Goal: Check status: Check status

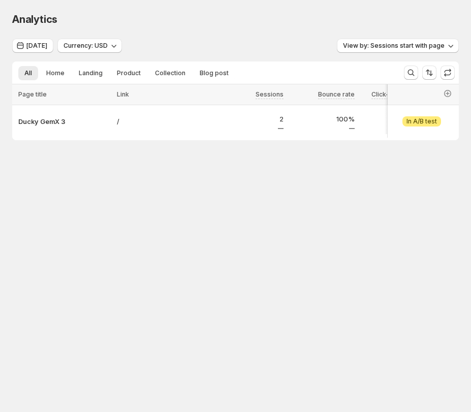
click at [276, 236] on body "Analytics. This page is ready Analytics [DATE] Currency: USD View by: Sessions …" at bounding box center [235, 206] width 471 height 412
click at [246, 235] on body "Analytics. This page is ready Analytics [DATE] Currency: USD View by: Sessions …" at bounding box center [235, 206] width 471 height 412
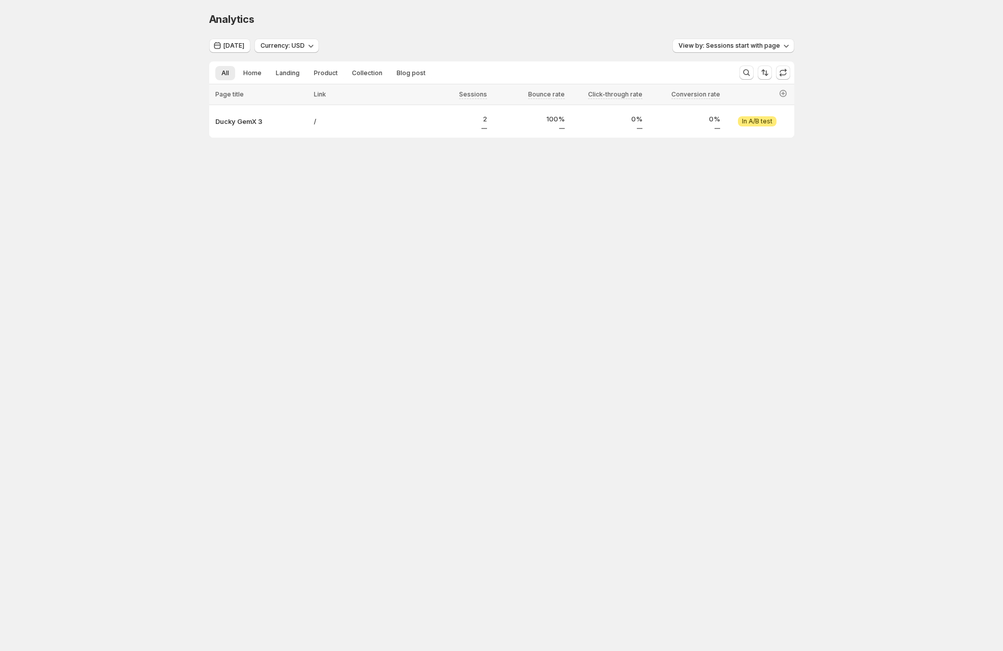
click at [470, 236] on body "Analytics. This page is ready Analytics [DATE] Currency: USD View by: Sessions …" at bounding box center [501, 325] width 1003 height 651
drag, startPoint x: 202, startPoint y: 467, endPoint x: 40, endPoint y: 483, distance: 163.4
click at [202, 411] on body "Analytics. This page is ready Analytics [DATE] Currency: USD View by: Sessions …" at bounding box center [501, 325] width 1003 height 651
click at [273, 326] on body "Analytics. This page is ready Analytics [DATE] Currency: USD View by: Sessions …" at bounding box center [501, 325] width 1003 height 651
click at [262, 317] on body "Analytics. This page is ready Analytics [DATE] Currency: USD View by: Sessions …" at bounding box center [501, 325] width 1003 height 651
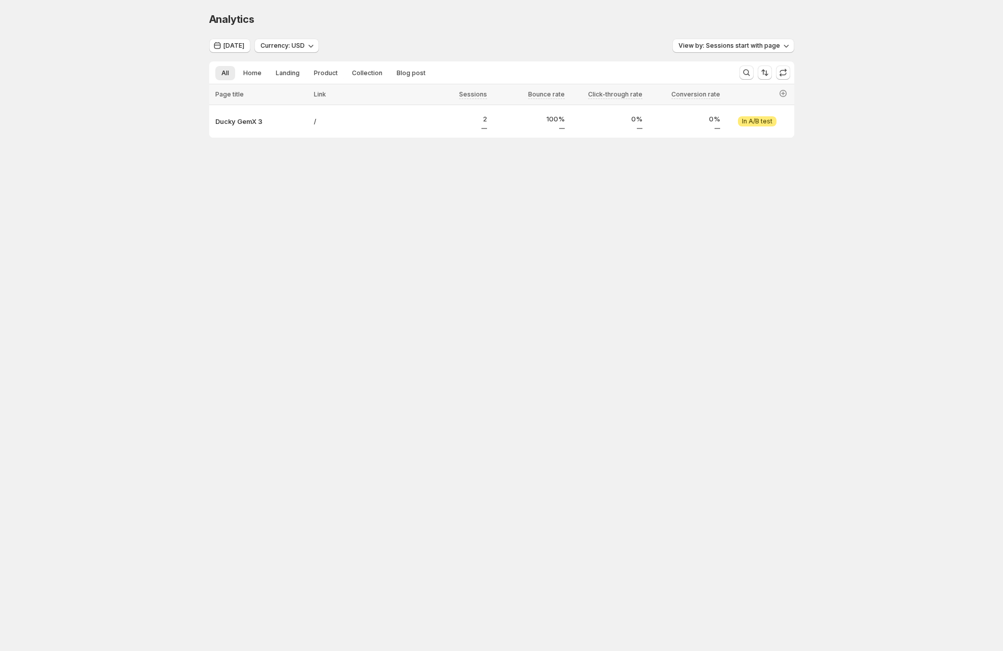
click at [425, 285] on body "Analytics. This page is ready Analytics [DATE] Currency: USD View by: Sessions …" at bounding box center [501, 325] width 1003 height 651
click at [470, 241] on body "Analytics. This page is ready Analytics [DATE] Currency: USD View by: Sessions …" at bounding box center [501, 325] width 1003 height 651
click at [415, 200] on body "Analytics. This page is ready Analytics [DATE] Currency: USD View by: Sessions …" at bounding box center [501, 325] width 1003 height 651
click at [470, 116] on div "Analytics. This page is ready Analytics [DATE] Currency: USD View by: Sessions …" at bounding box center [501, 96] width 1003 height 193
click at [185, 159] on div "Analytics. This page is ready Analytics [DATE] Currency: USD View by: Sessions …" at bounding box center [501, 96] width 1003 height 193
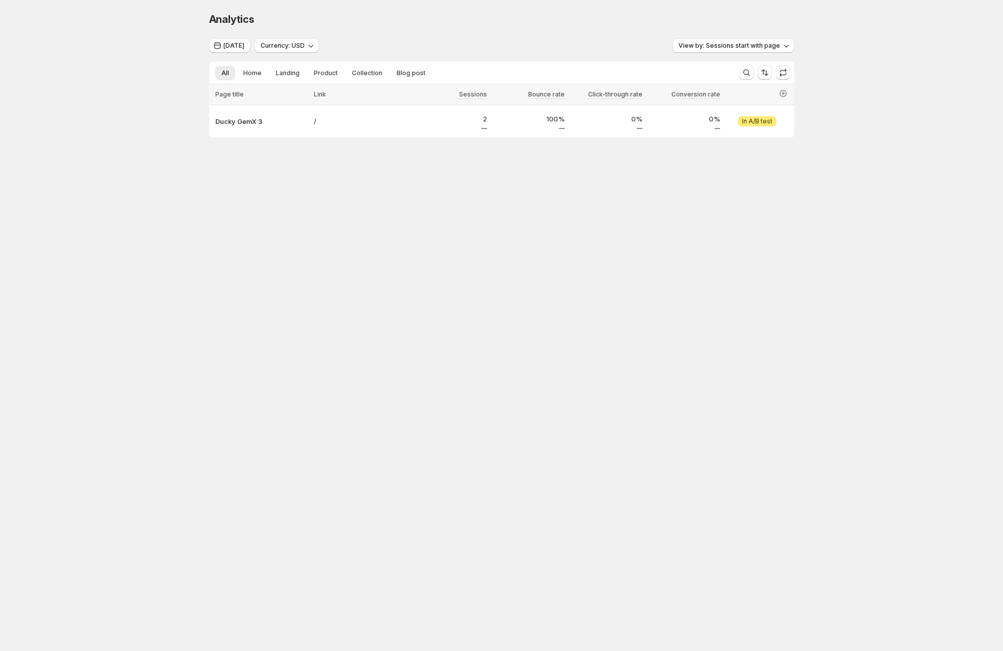
click at [185, 255] on body "Analytics. This page is ready Analytics [DATE] Currency: USD View by: Sessions …" at bounding box center [501, 325] width 1003 height 651
click at [353, 226] on body "Analytics. This page is ready Analytics [DATE] Currency: USD View by: Sessions …" at bounding box center [501, 325] width 1003 height 651
click at [470, 243] on body "Analytics. This page is ready Analytics [DATE] Currency: USD View by: Sessions …" at bounding box center [501, 325] width 1003 height 651
click at [293, 339] on body "Analytics. This page is ready Analytics [DATE] Currency: USD View by: Sessions …" at bounding box center [501, 325] width 1003 height 651
click at [244, 122] on p "Ducky GemX 3" at bounding box center [261, 121] width 92 height 10
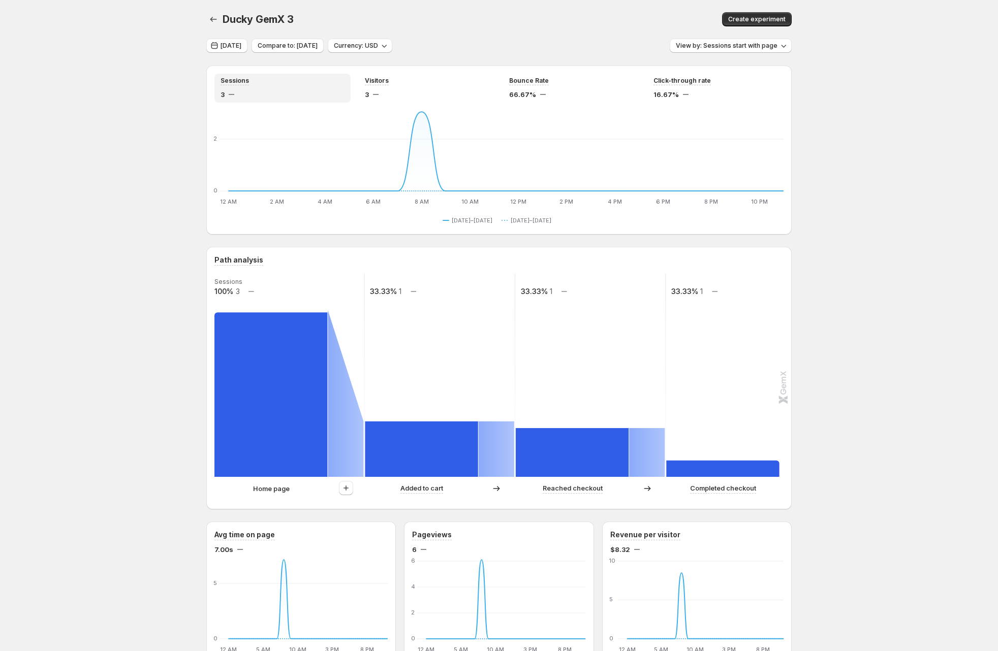
click at [50, 196] on div "Ducky GemX 3. This page is ready Ducky GemX 3 Create experiment [DATE] Compare …" at bounding box center [499, 642] width 998 height 1285
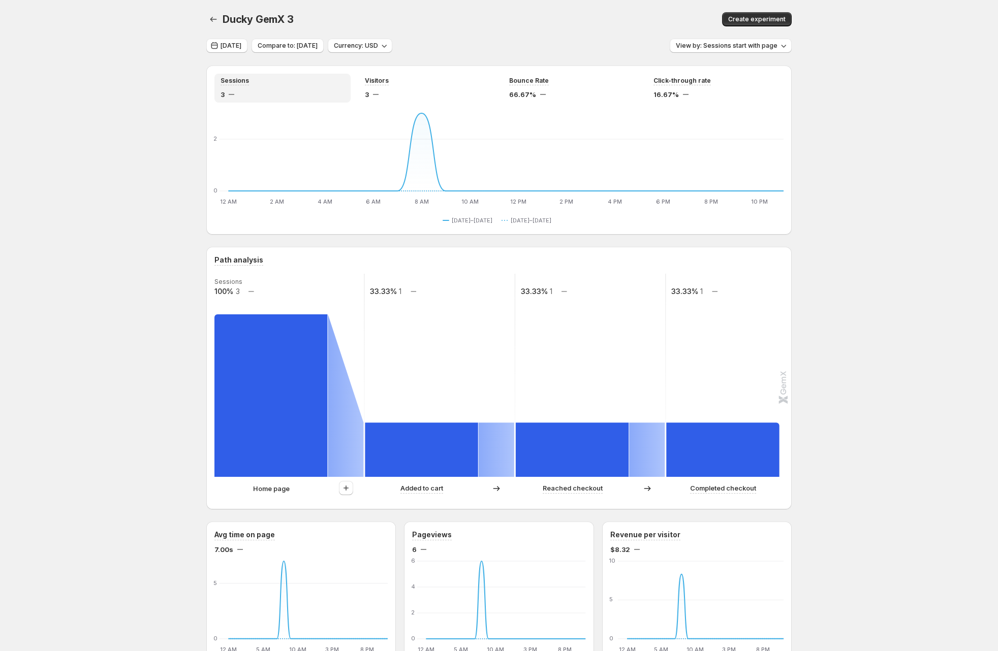
scroll to position [469, 0]
